Goal: Book appointment/travel/reservation

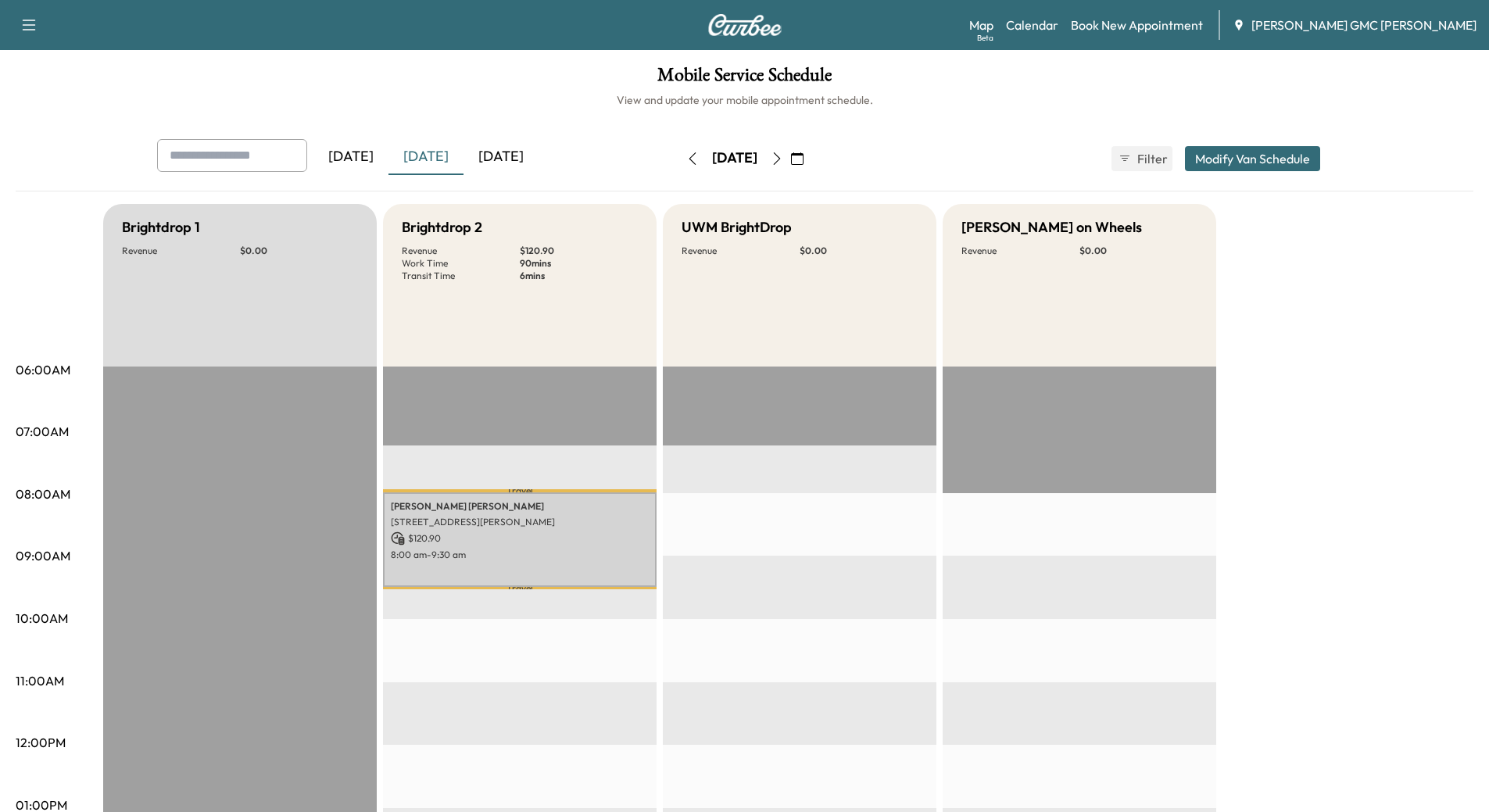
click at [509, 154] on div "[DATE]" at bounding box center [501, 156] width 75 height 36
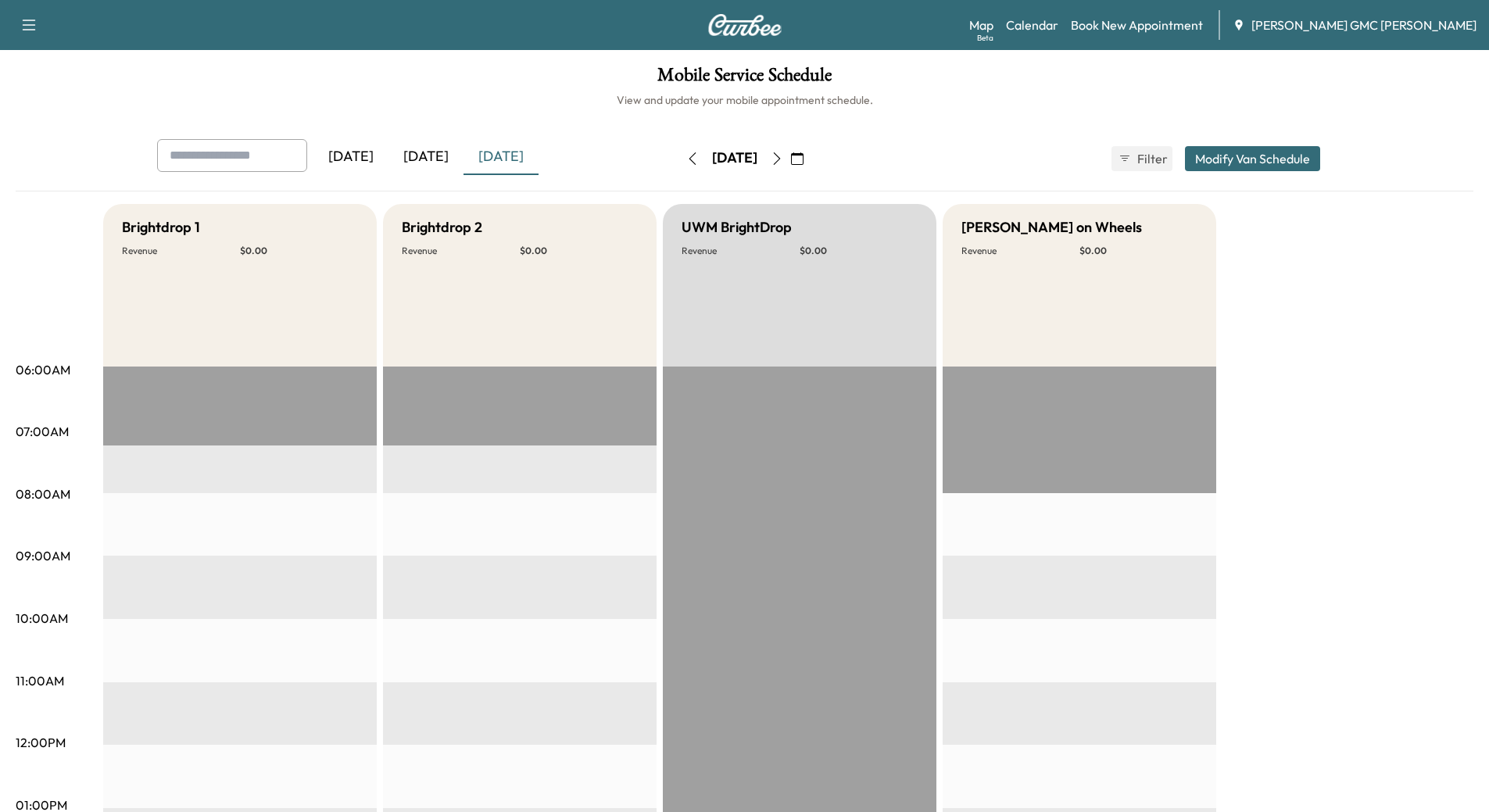
click at [439, 155] on div "[DATE]" at bounding box center [426, 156] width 75 height 36
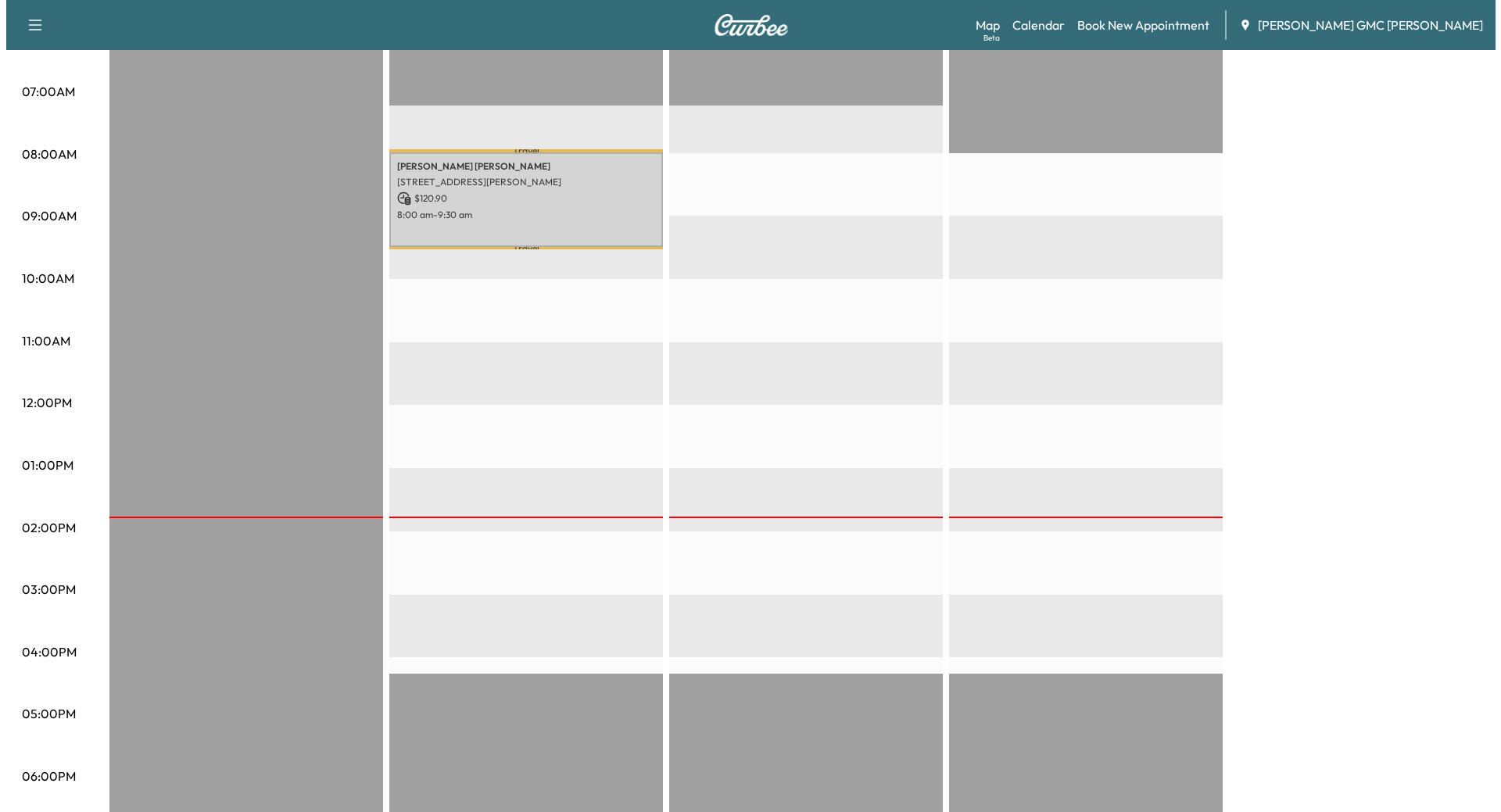
scroll to position [391, 0]
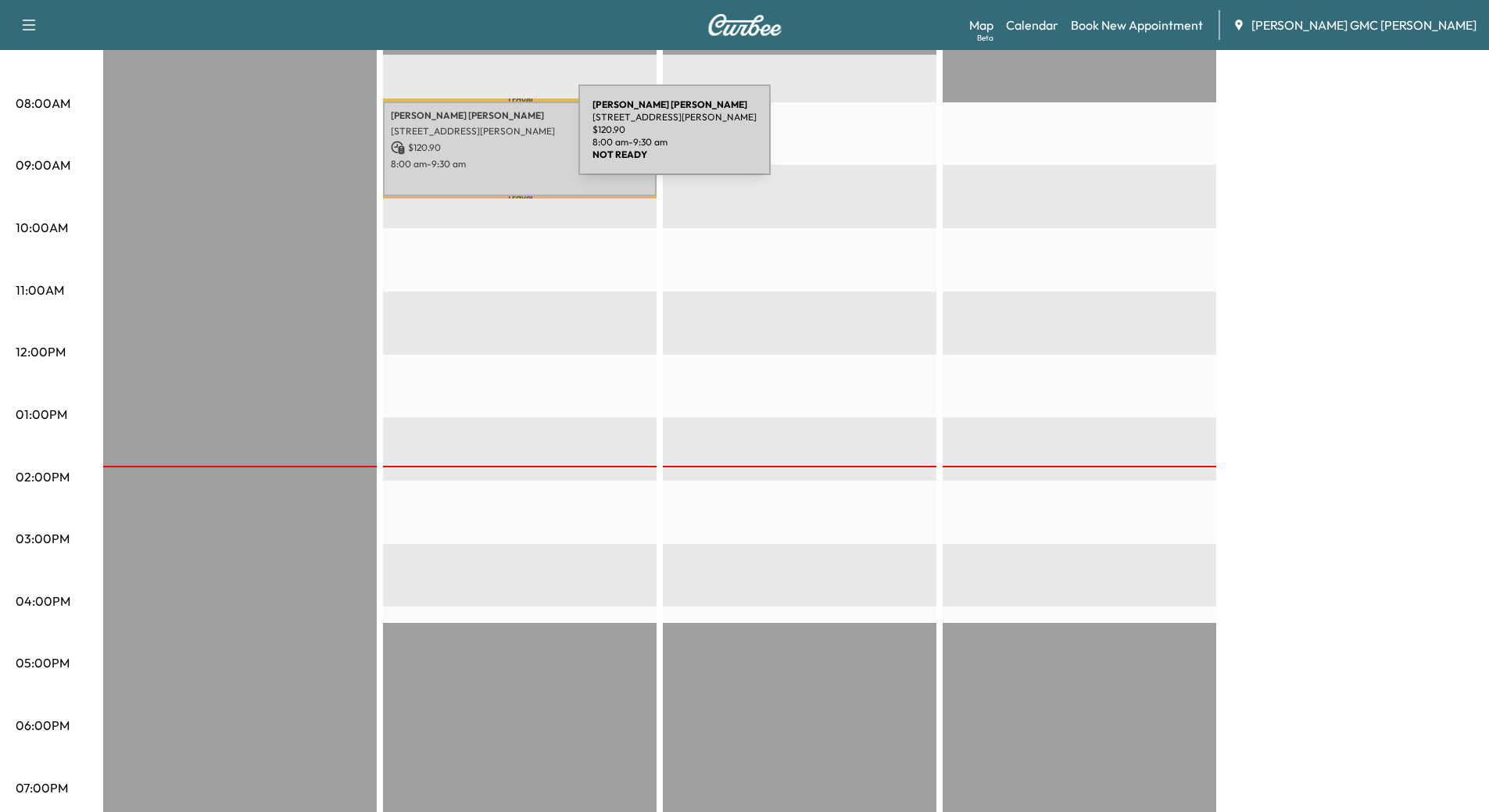
click at [461, 140] on p "$ 120.90" at bounding box center [519, 147] width 258 height 14
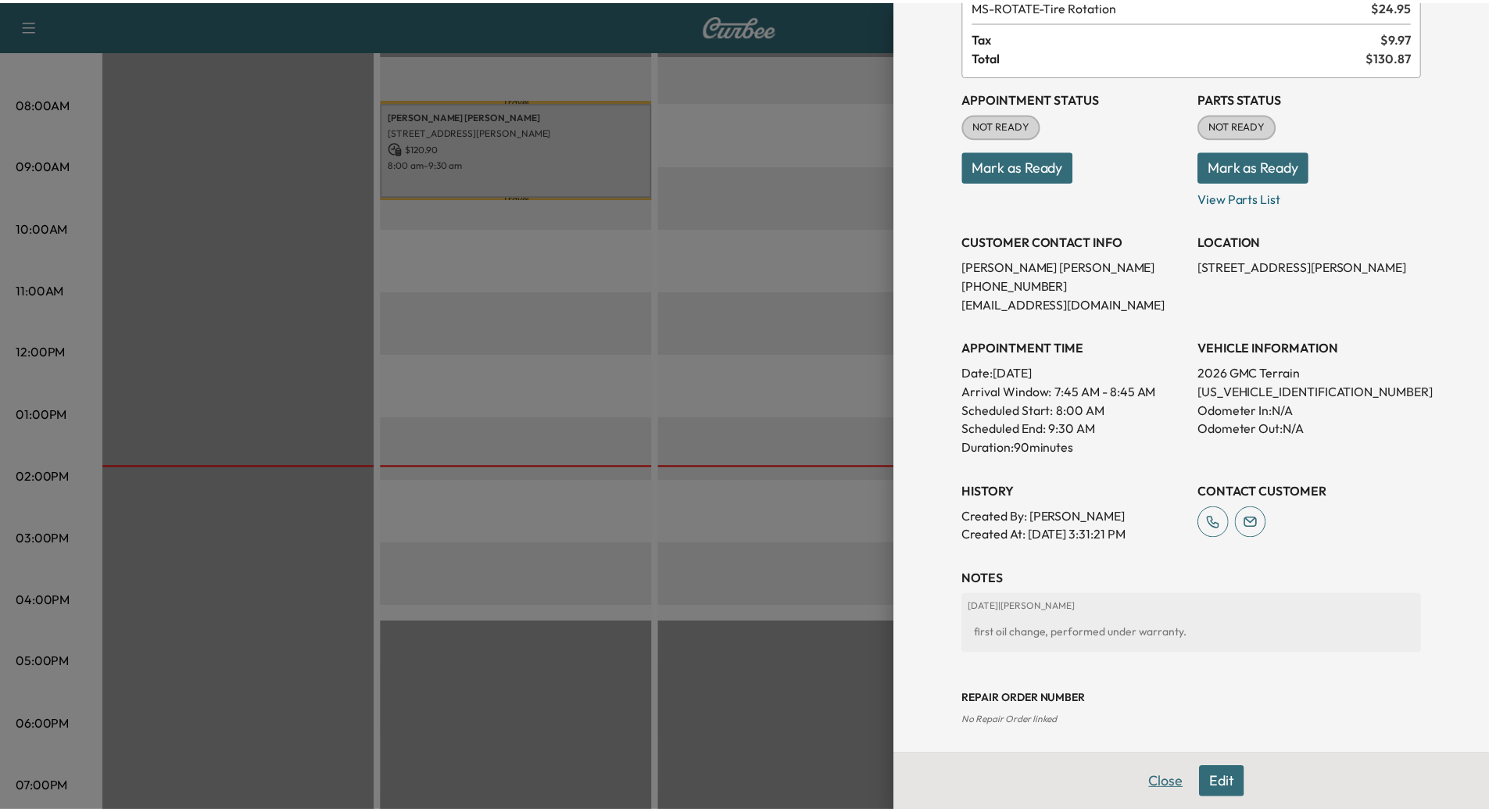
scroll to position [132, 0]
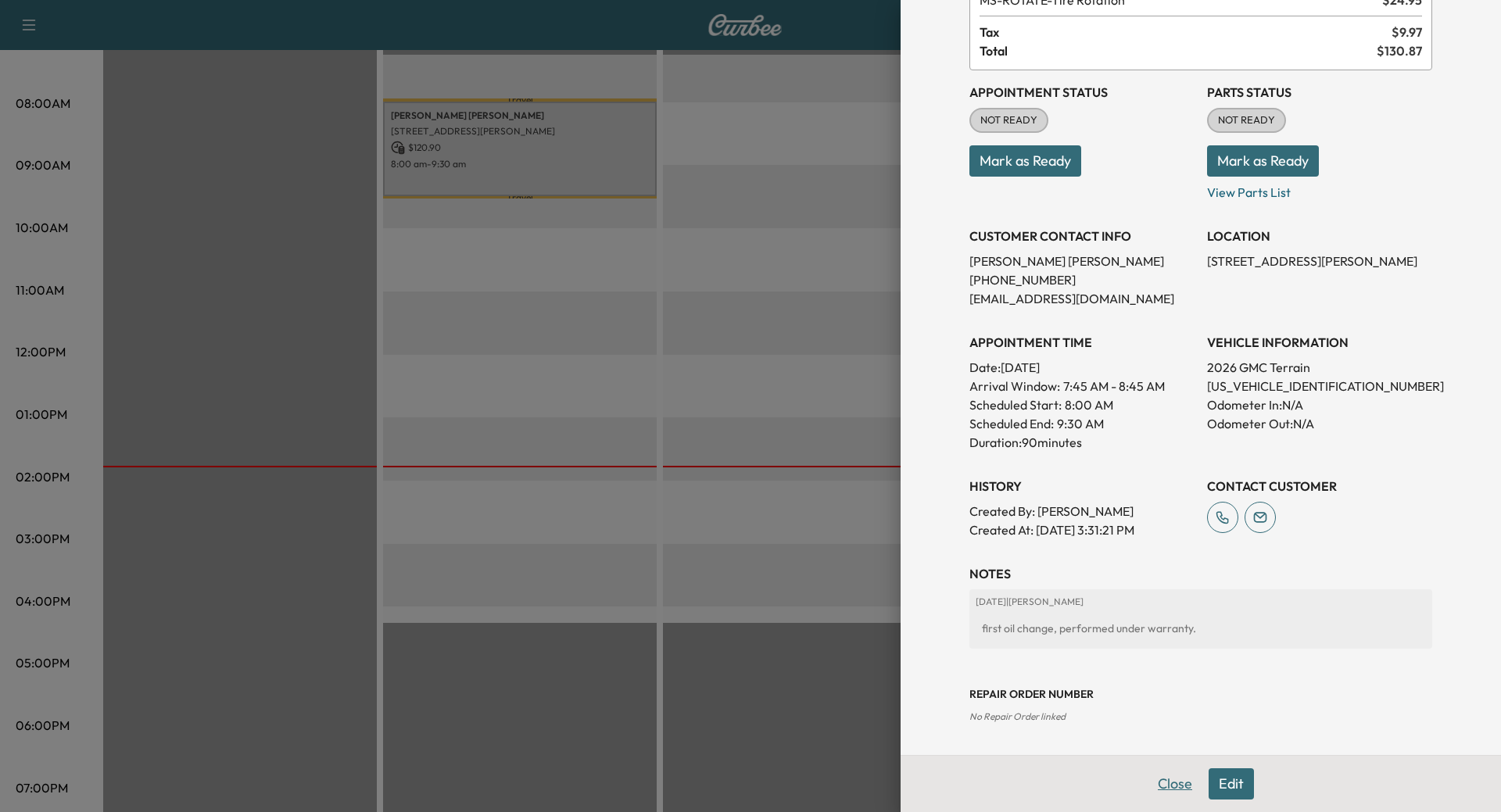
click at [1167, 785] on button "Close" at bounding box center [1175, 783] width 54 height 31
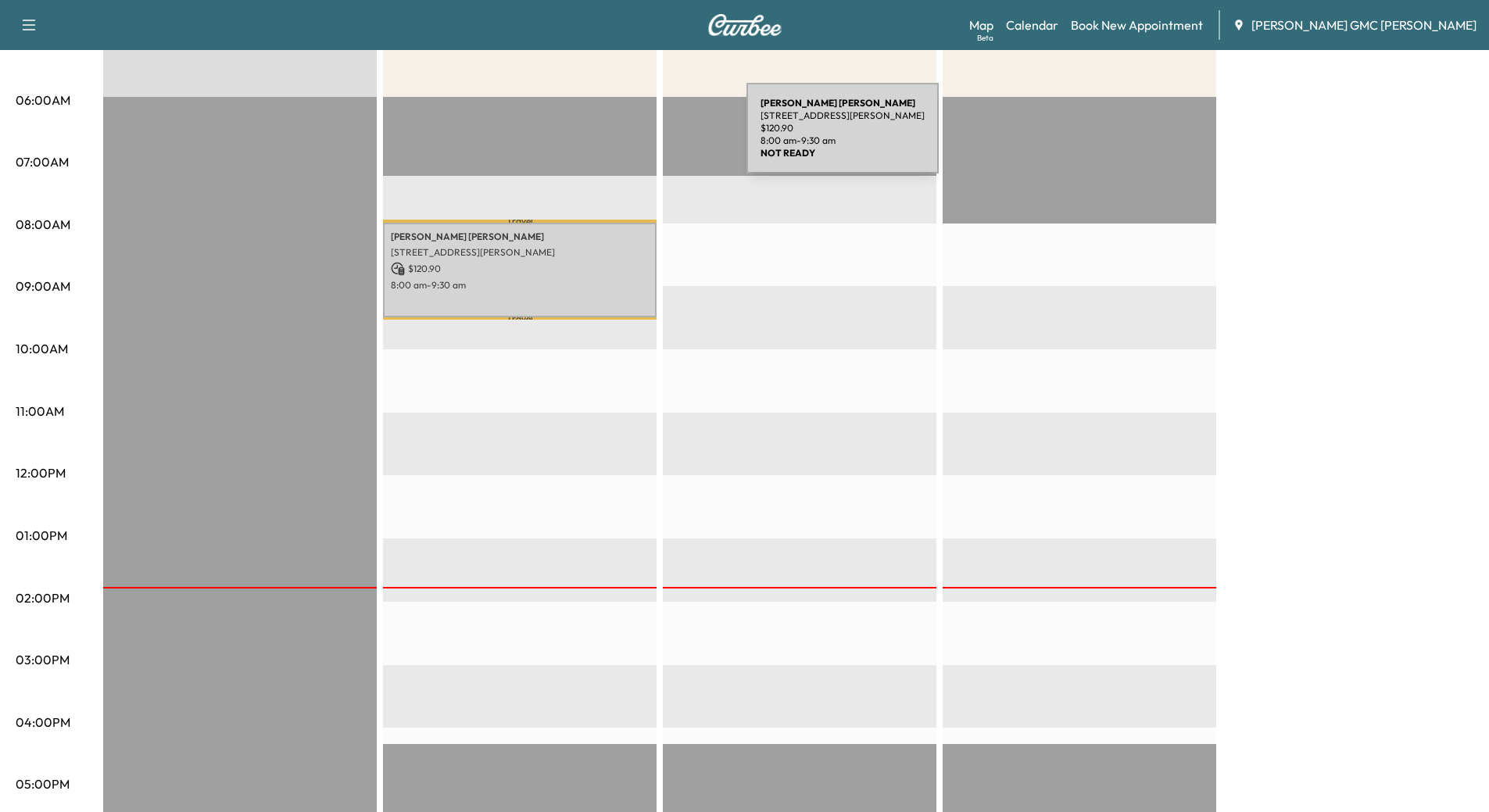
scroll to position [0, 0]
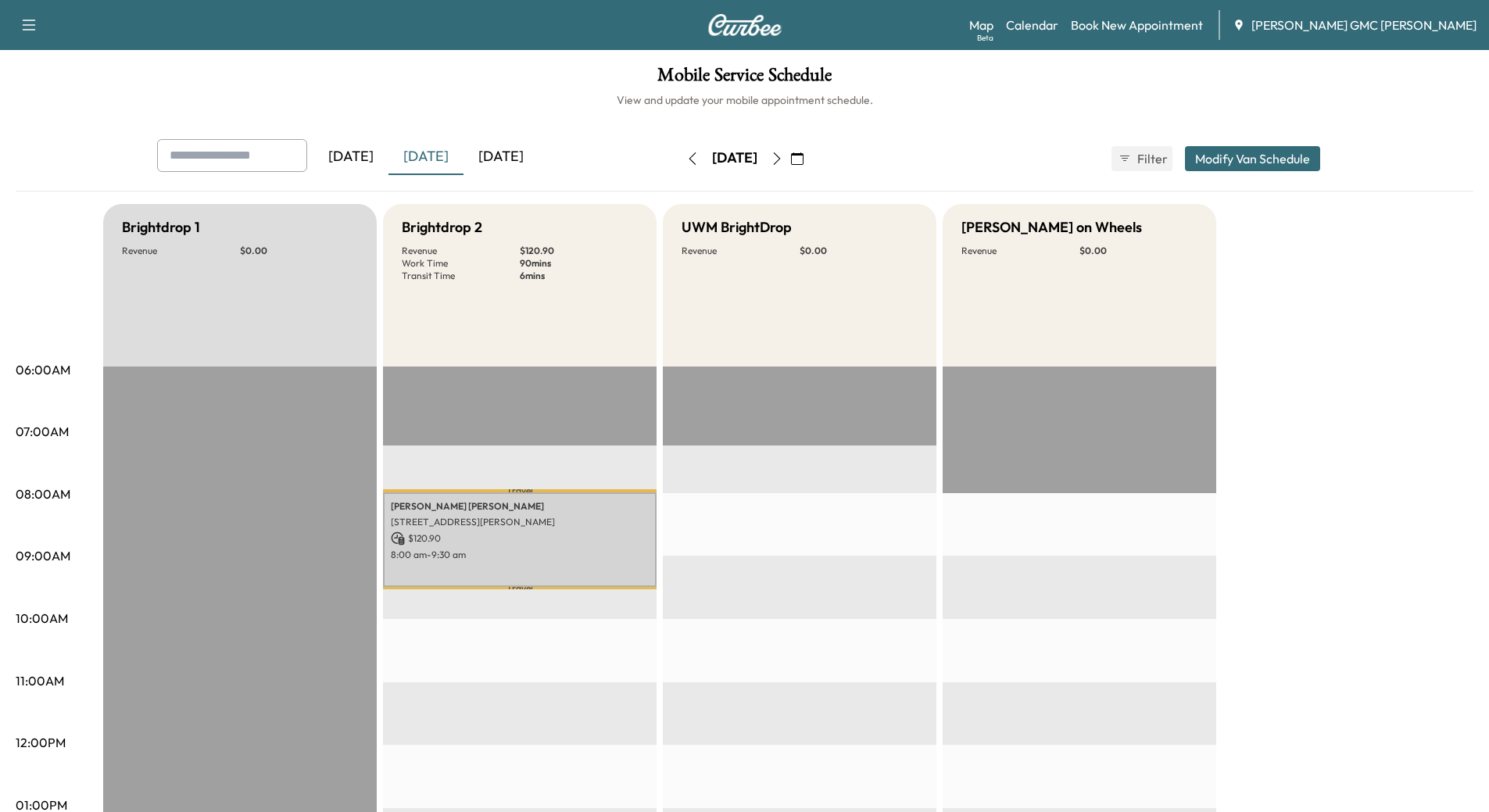
click at [502, 152] on div "[DATE]" at bounding box center [501, 156] width 75 height 36
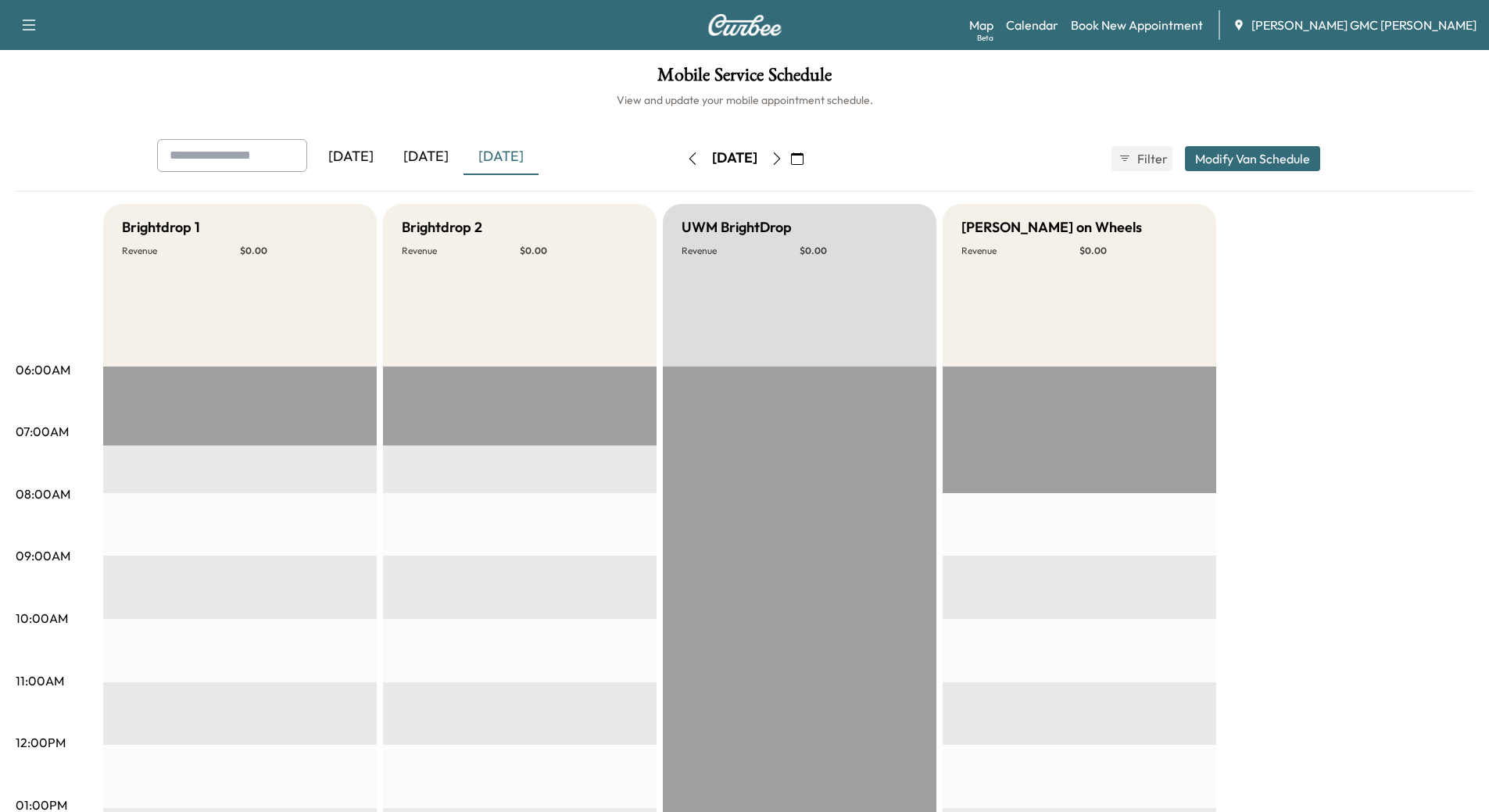
click at [783, 158] on icon "button" at bounding box center [776, 158] width 12 height 12
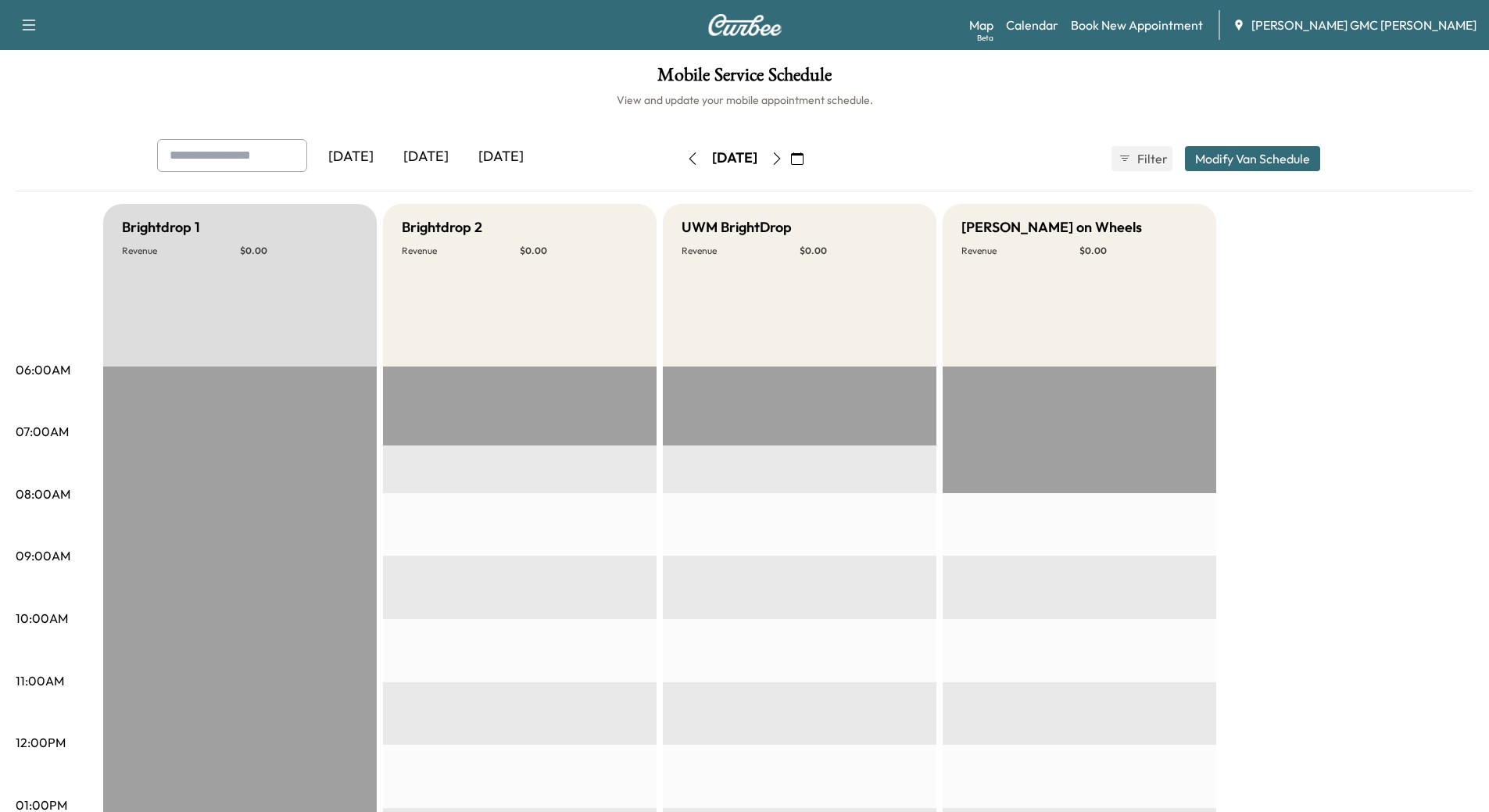
drag, startPoint x: 822, startPoint y: 157, endPoint x: 816, endPoint y: 165, distance: 10.0
click at [783, 158] on icon "button" at bounding box center [776, 158] width 12 height 12
